Goal: Check status: Check status

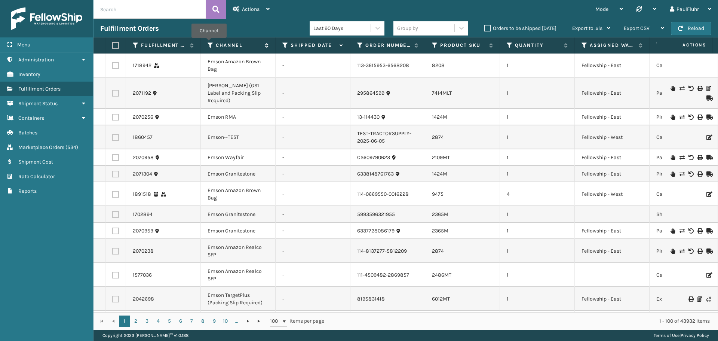
click at [209, 42] on icon at bounding box center [210, 45] width 6 height 7
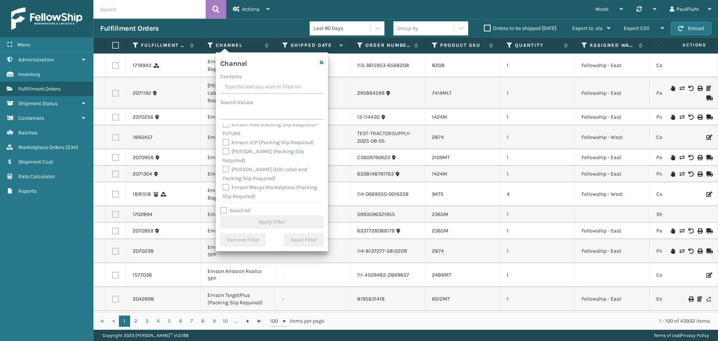
scroll to position [262, 0]
click at [225, 135] on label "Emson JCP (Packing Slip Required)" at bounding box center [267, 136] width 91 height 6
click at [223, 135] on input "Emson JCP (Packing Slip Required)" at bounding box center [222, 134] width 0 height 5
checkbox input "true"
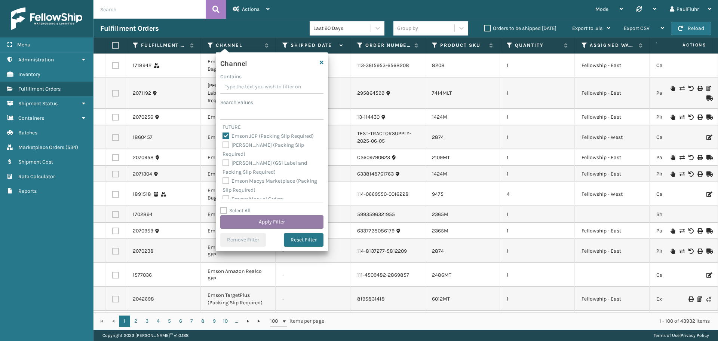
click at [274, 220] on button "Apply Filter" at bounding box center [271, 221] width 103 height 13
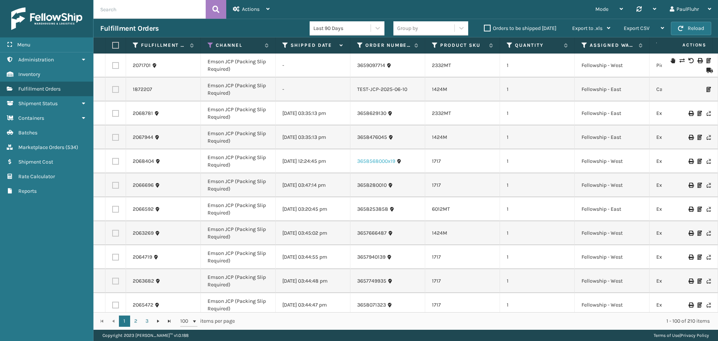
click at [380, 161] on link "3658568000x19" at bounding box center [376, 160] width 38 height 7
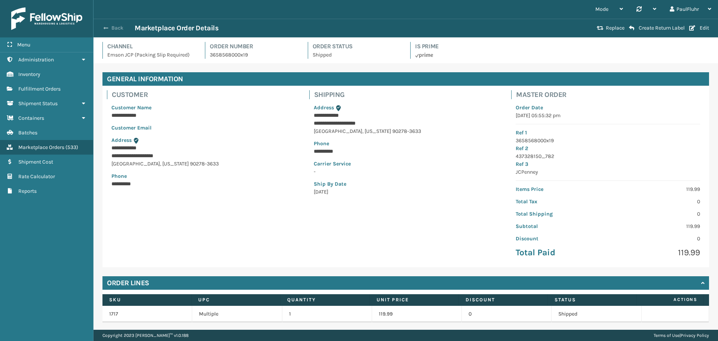
click at [106, 26] on span "button" at bounding box center [106, 27] width 4 height 5
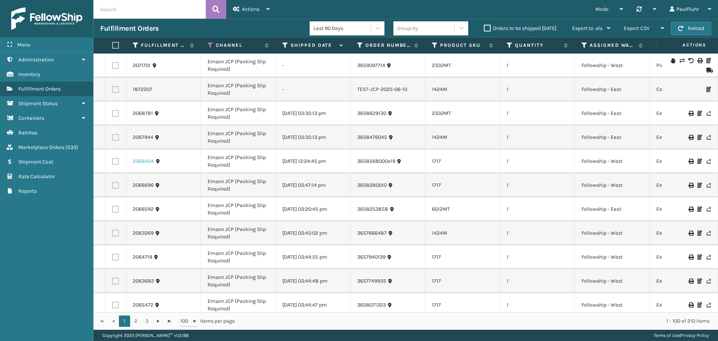
click at [144, 160] on link "2068404" at bounding box center [143, 160] width 21 height 7
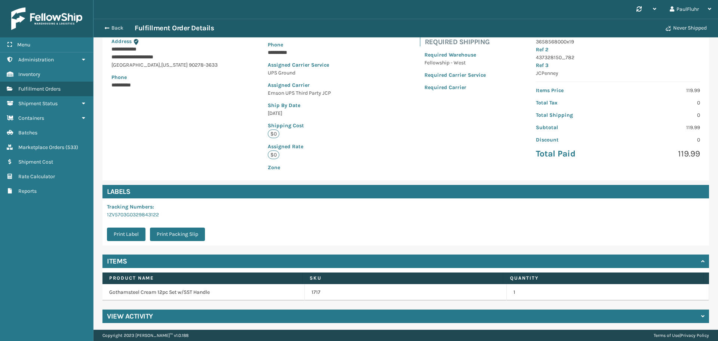
scroll to position [101, 0]
